Goal: Transaction & Acquisition: Purchase product/service

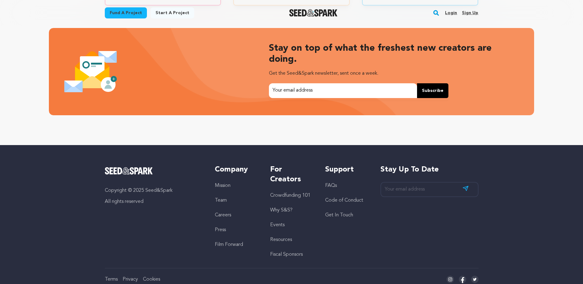
scroll to position [1290, 0]
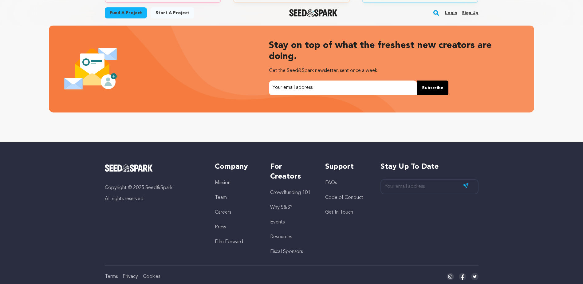
click at [297, 190] on link "Crowdfunding 101" at bounding box center [290, 192] width 40 height 5
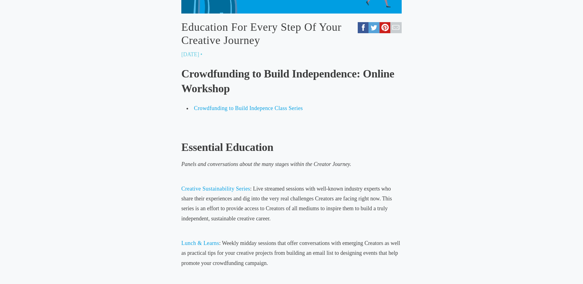
scroll to position [246, 0]
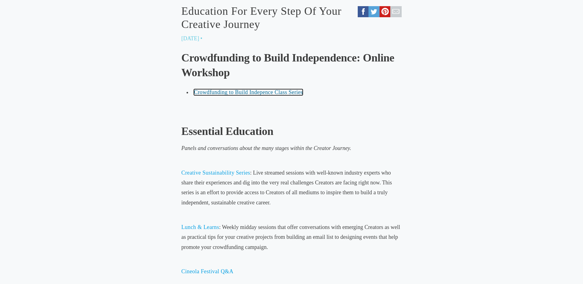
click at [279, 92] on span "Crowdfunding to Build Indepence Class Series" at bounding box center [248, 92] width 109 height 6
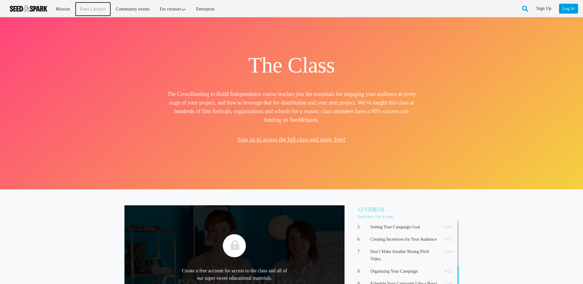
click at [89, 10] on link "Fund a project" at bounding box center [93, 8] width 35 height 13
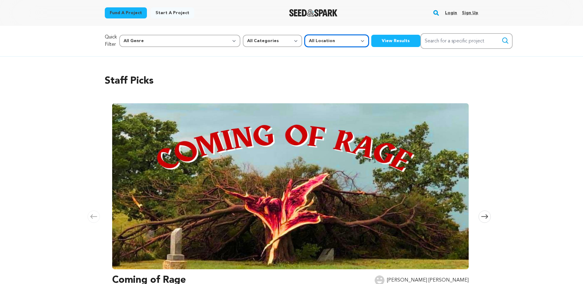
click at [304, 42] on select "All Location Everywhere United States Canada" at bounding box center [336, 41] width 64 height 12
click at [243, 41] on select "All Categories Film Feature Film Short Series Music Video Comics Artist Residen…" at bounding box center [272, 41] width 59 height 12
select select "383"
click at [243, 35] on select "All Categories Film Feature Film Short Series Music Video Comics Artist Residen…" at bounding box center [272, 41] width 59 height 12
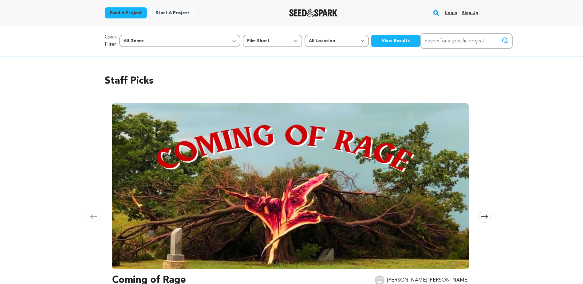
click at [371, 41] on button "View Results" at bounding box center [395, 41] width 49 height 12
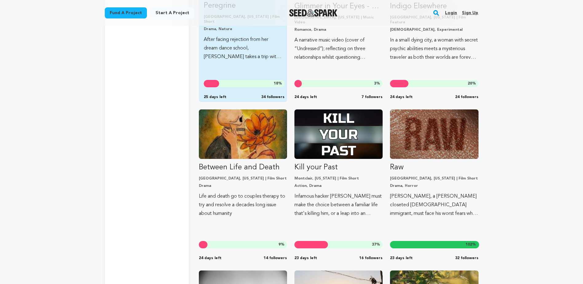
scroll to position [1628, 0]
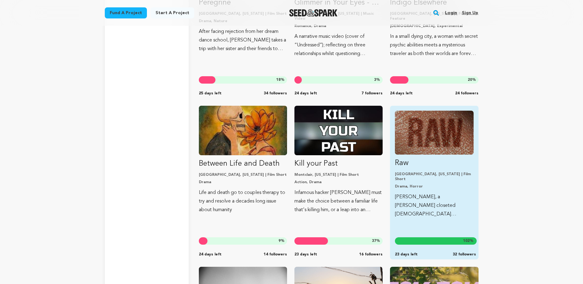
click at [458, 157] on link "Raw [GEOGRAPHIC_DATA], [US_STATE] | Film Short Drama, Horror [PERSON_NAME], a […" at bounding box center [434, 165] width 78 height 108
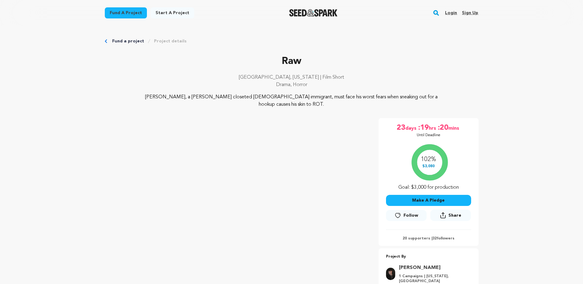
click at [130, 15] on link "Fund a project" at bounding box center [126, 12] width 42 height 11
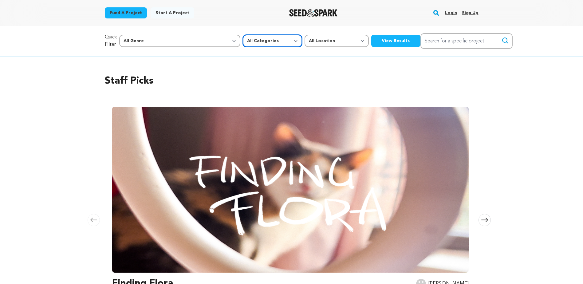
click at [243, 42] on select "All Categories Film Feature Film Short Series Music Video Comics Artist Residen…" at bounding box center [272, 41] width 59 height 12
select select "383"
click at [243, 35] on select "All Categories Film Feature Film Short Series Music Video Comics Artist Residen…" at bounding box center [272, 41] width 59 height 12
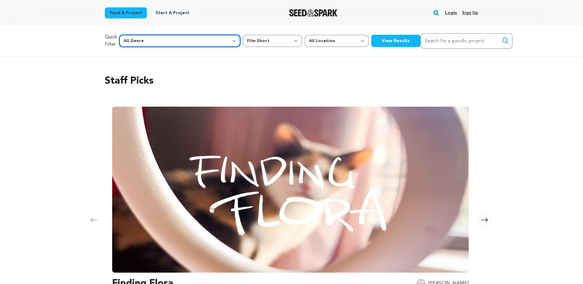
click at [165, 43] on select "All Genre Action Adventure Afrobeat Alternative Ambient Animation Bebop Big Ban…" at bounding box center [179, 41] width 121 height 12
select select "3"
click at [132, 35] on select "All Genre Action Adventure Afrobeat Alternative Ambient Animation Bebop Big Ban…" at bounding box center [179, 41] width 121 height 12
click at [371, 41] on button "View Results" at bounding box center [395, 41] width 49 height 12
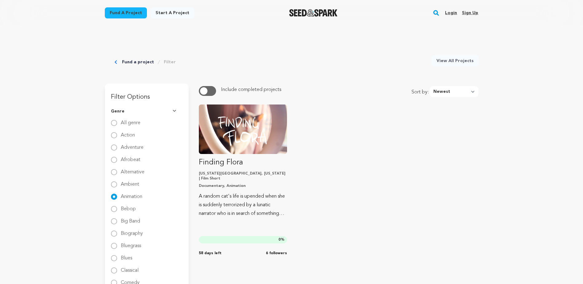
click at [113, 14] on link "Fund a project" at bounding box center [126, 12] width 42 height 11
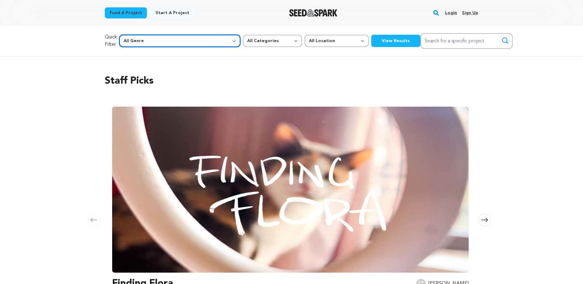
click at [156, 40] on select "All Genre Action Adventure Afrobeat Alternative Ambient Animation Bebop Big Ban…" at bounding box center [179, 41] width 121 height 12
select select "3"
click at [132, 35] on select "All Genre Action Adventure Afrobeat Alternative Ambient Animation Bebop Big Ban…" at bounding box center [179, 41] width 121 height 12
click at [371, 43] on button "View Results" at bounding box center [395, 41] width 49 height 12
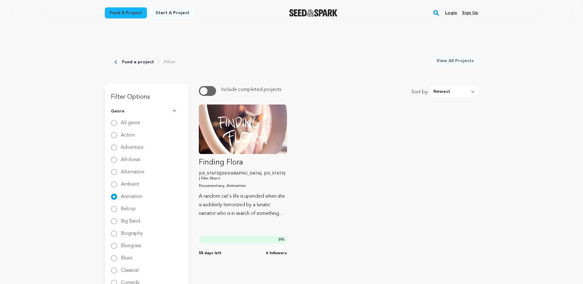
click at [135, 12] on link "Fund a project" at bounding box center [126, 12] width 42 height 11
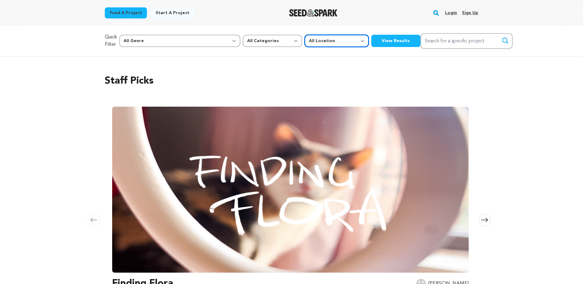
click at [304, 43] on select "All Location Everywhere [GEOGRAPHIC_DATA] [GEOGRAPHIC_DATA]" at bounding box center [336, 41] width 64 height 12
click at [304, 38] on select "All Location Everywhere [GEOGRAPHIC_DATA] [GEOGRAPHIC_DATA]" at bounding box center [336, 41] width 64 height 12
click at [243, 39] on select "All Categories Film Feature Film Short Series Music Video Comics Artist Residen…" at bounding box center [272, 41] width 59 height 12
select select "383"
click at [243, 35] on select "All Categories Film Feature Film Short Series Music Video Comics Artist Residen…" at bounding box center [272, 41] width 59 height 12
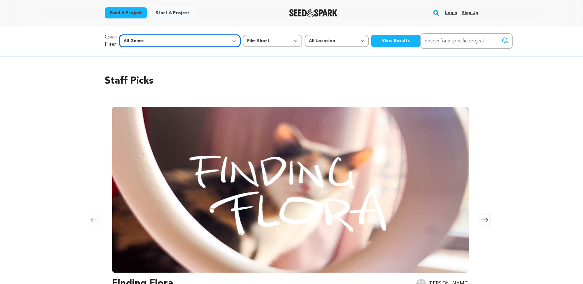
click at [167, 40] on select "All Genre Action Adventure Afrobeat Alternative Ambient Animation Bebop Big Ban…" at bounding box center [179, 41] width 121 height 12
click at [254, 85] on h2 "Staff Picks" at bounding box center [292, 81] width 374 height 15
click at [371, 43] on button "View Results" at bounding box center [395, 41] width 49 height 12
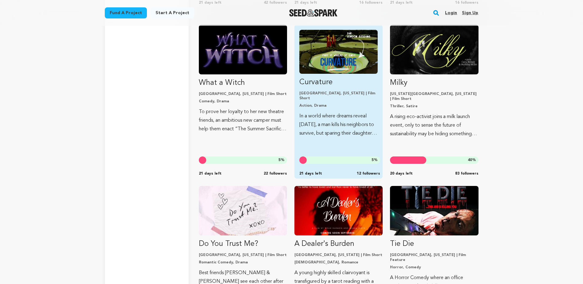
scroll to position [2642, 0]
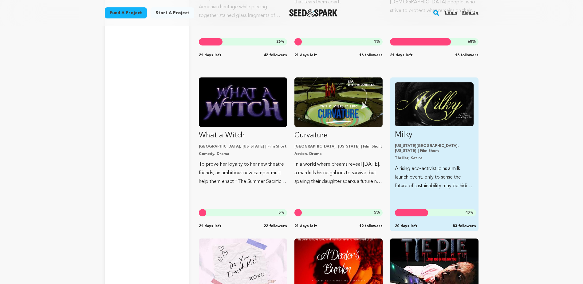
click at [422, 126] on img "Fund Milky" at bounding box center [434, 104] width 78 height 44
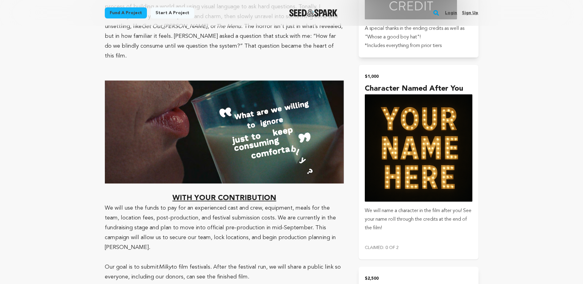
scroll to position [1567, 0]
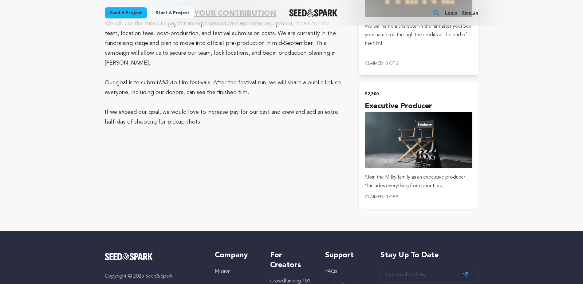
click at [423, 153] on img "submit" at bounding box center [418, 140] width 107 height 56
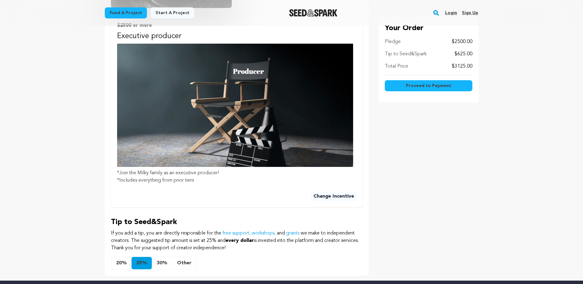
scroll to position [277, 0]
